Goal: Find specific page/section: Find specific page/section

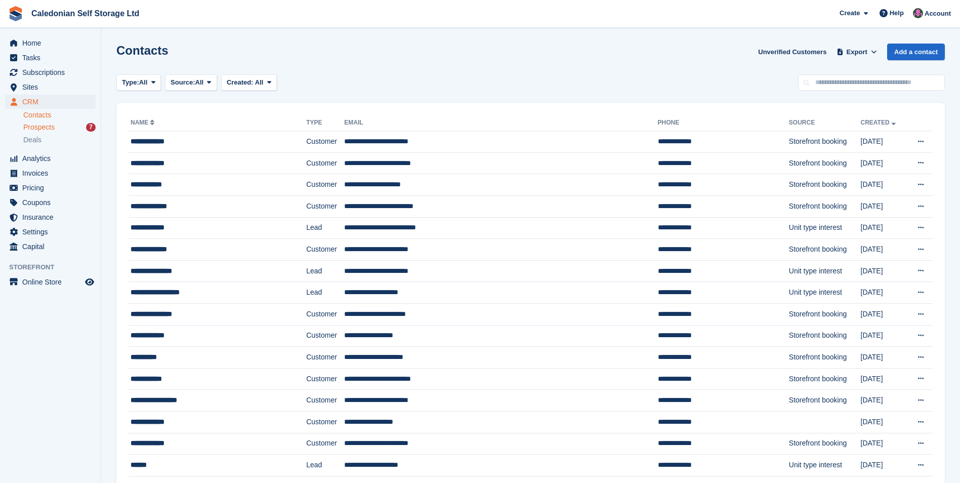
click at [34, 131] on span "Prospects" at bounding box center [38, 127] width 31 height 10
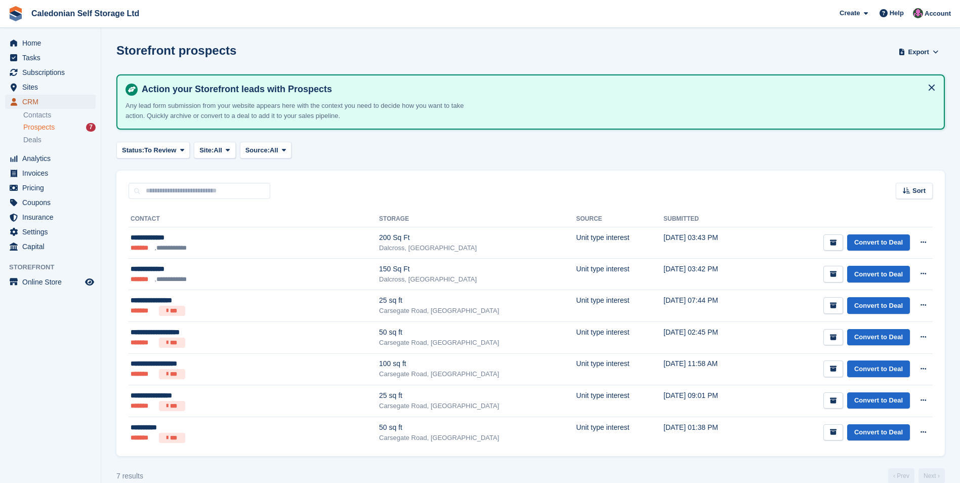
click at [45, 103] on span "CRM" at bounding box center [52, 102] width 61 height 14
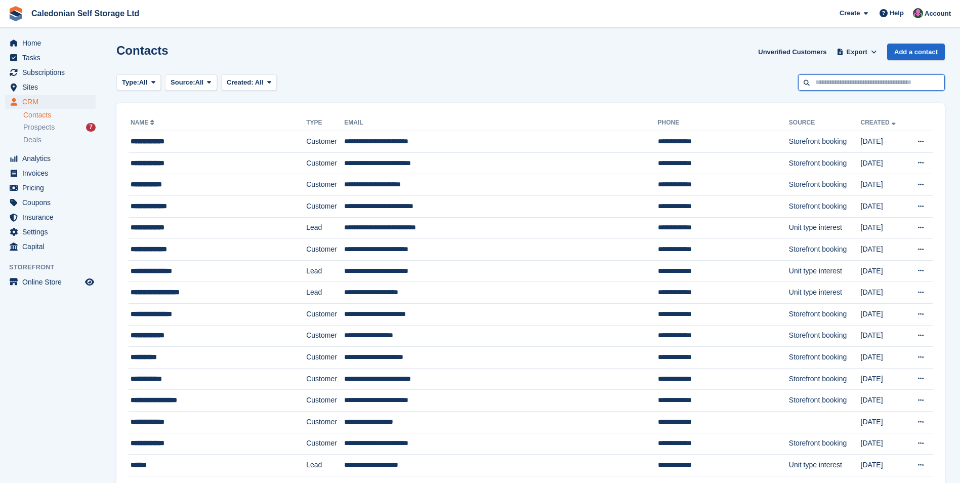
click at [839, 81] on input "text" at bounding box center [871, 82] width 147 height 17
type input "*******"
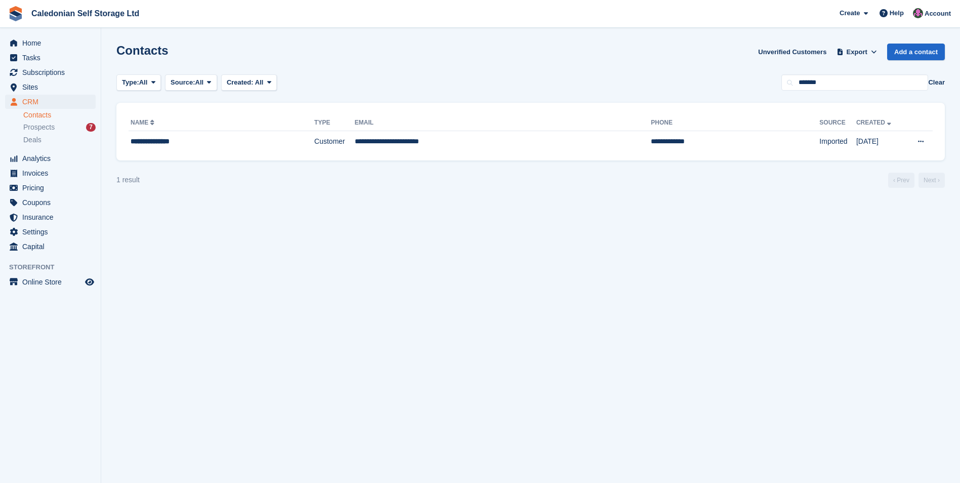
click at [229, 216] on section "Contacts Unverified Customers Export Export Contacts Export a CSV of all Contac…" at bounding box center [530, 241] width 859 height 483
click at [390, 146] on td "**********" at bounding box center [503, 141] width 296 height 21
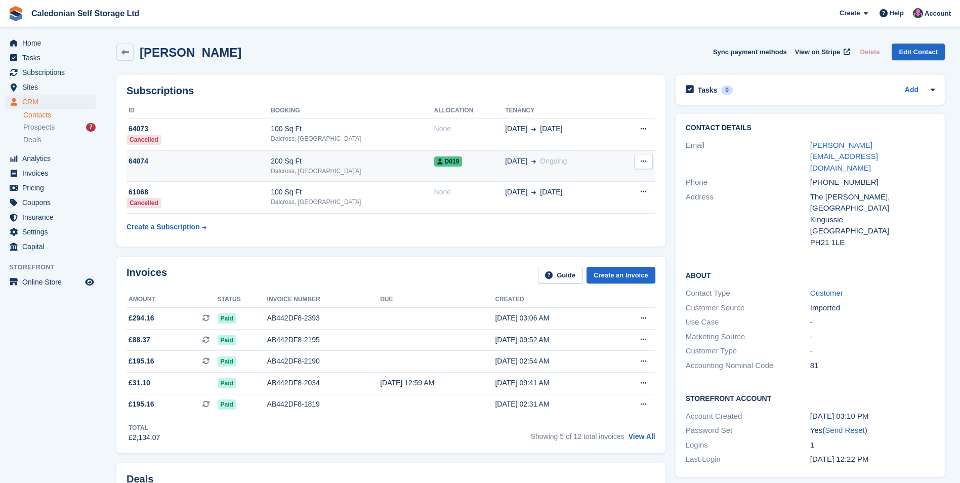
click at [397, 168] on div "Dalcross, [GEOGRAPHIC_DATA]" at bounding box center [352, 170] width 163 height 9
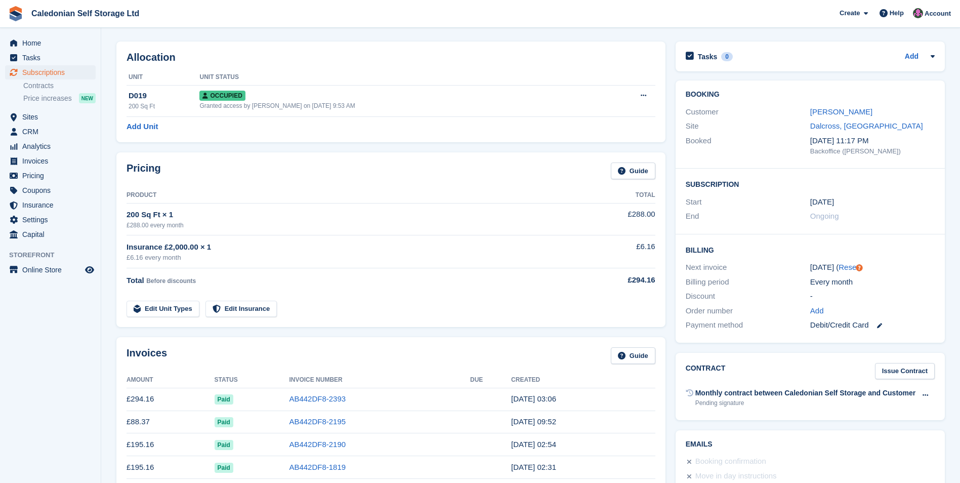
scroll to position [51, 0]
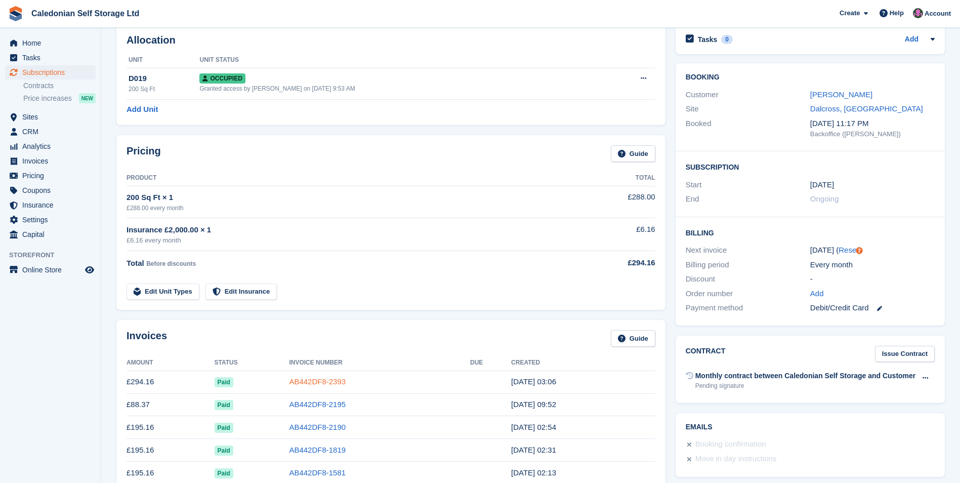
click at [321, 385] on link "AB442DF8-2393" at bounding box center [317, 381] width 57 height 9
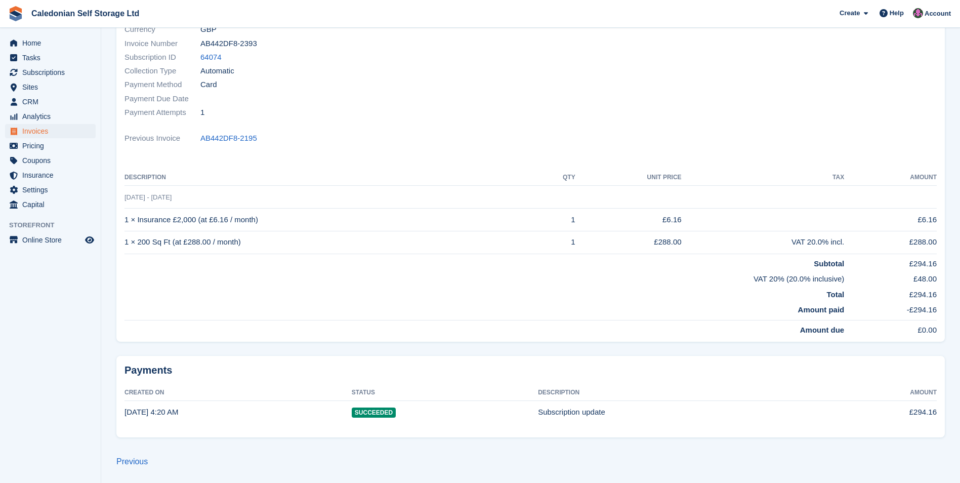
scroll to position [79, 0]
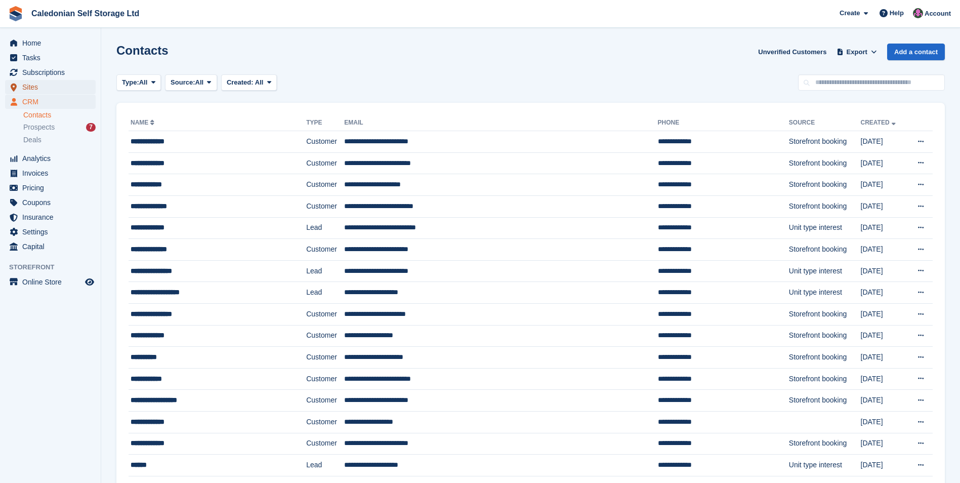
click at [44, 88] on span "Sites" at bounding box center [52, 87] width 61 height 14
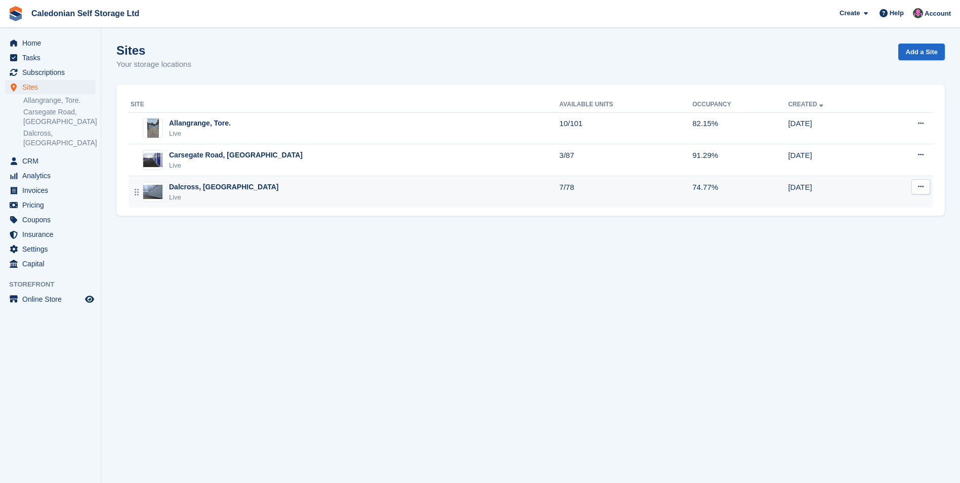
click at [226, 184] on div "Dalcross, [GEOGRAPHIC_DATA]" at bounding box center [224, 187] width 110 height 11
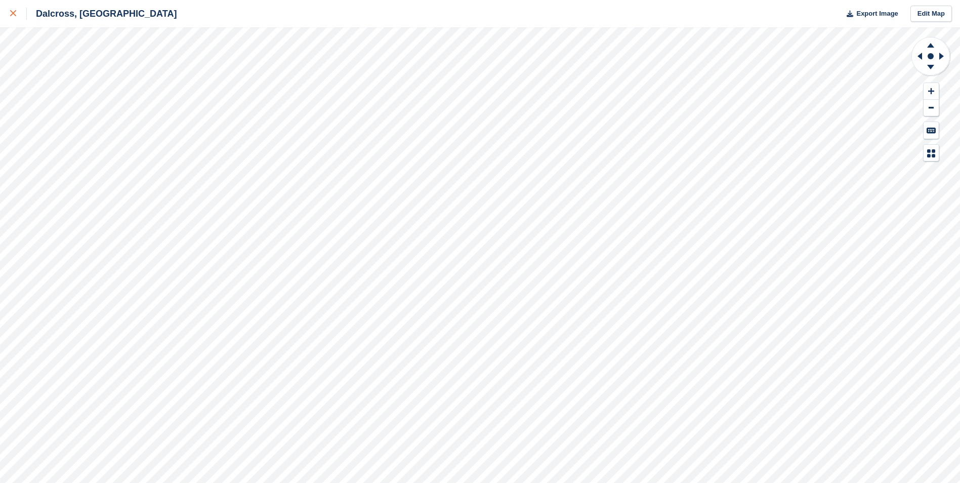
click at [13, 17] on div at bounding box center [18, 14] width 17 height 12
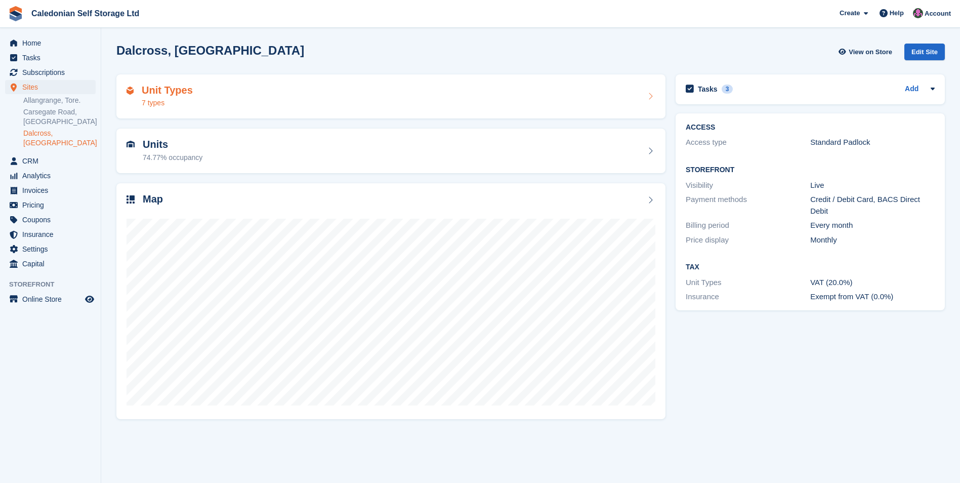
click at [236, 99] on div "Unit Types 7 types" at bounding box center [390, 96] width 529 height 24
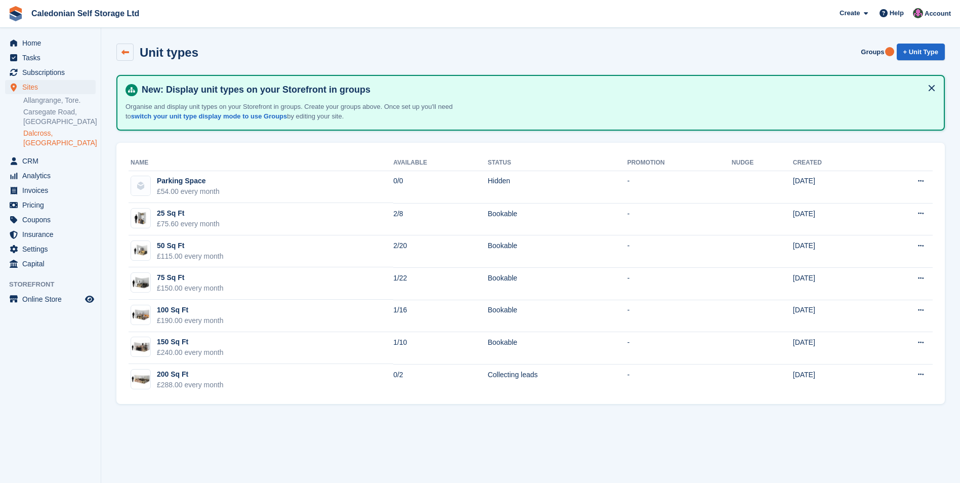
click at [131, 51] on link at bounding box center [124, 52] width 17 height 17
